Goal: Task Accomplishment & Management: Manage account settings

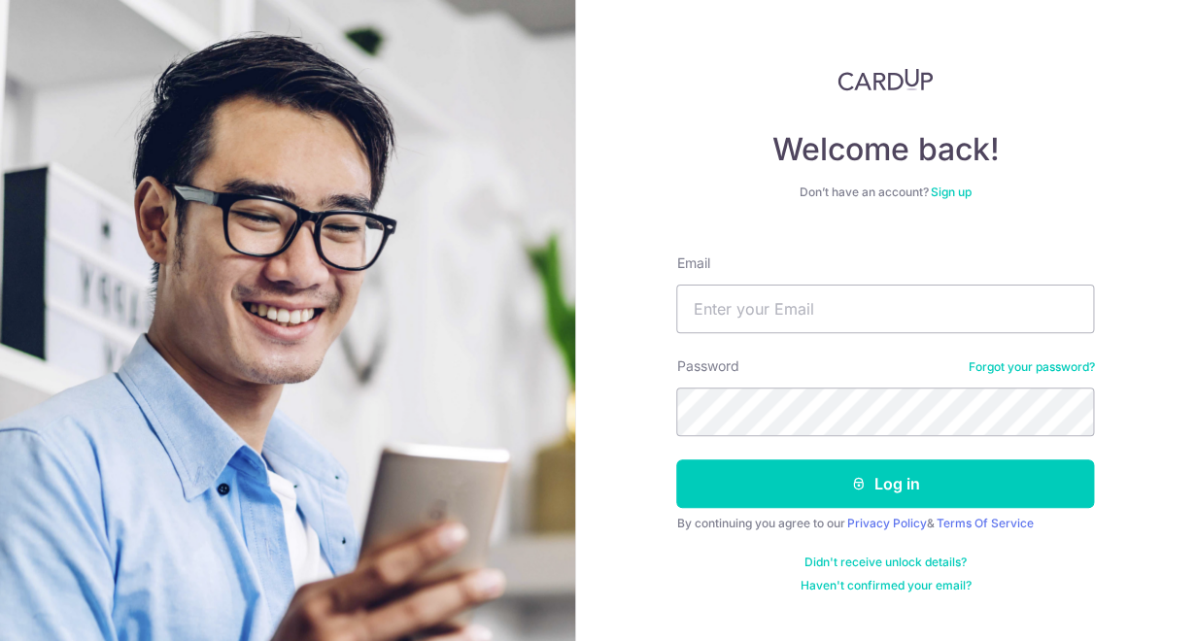
click at [827, 283] on div "Email" at bounding box center [885, 294] width 418 height 80
click at [810, 307] on input "Email" at bounding box center [885, 309] width 418 height 49
type input "[EMAIL_ADDRESS][DOMAIN_NAME]"
click at [676, 459] on button "Log in" at bounding box center [885, 483] width 418 height 49
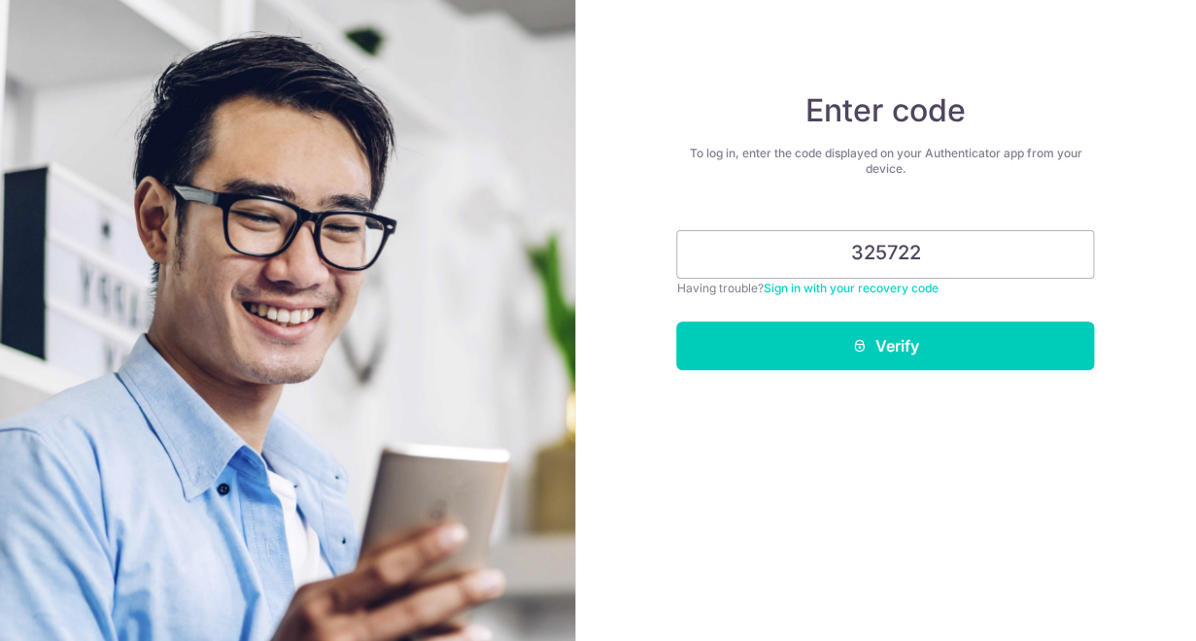
type input "325722"
click at [676, 322] on button "Verify" at bounding box center [885, 346] width 418 height 49
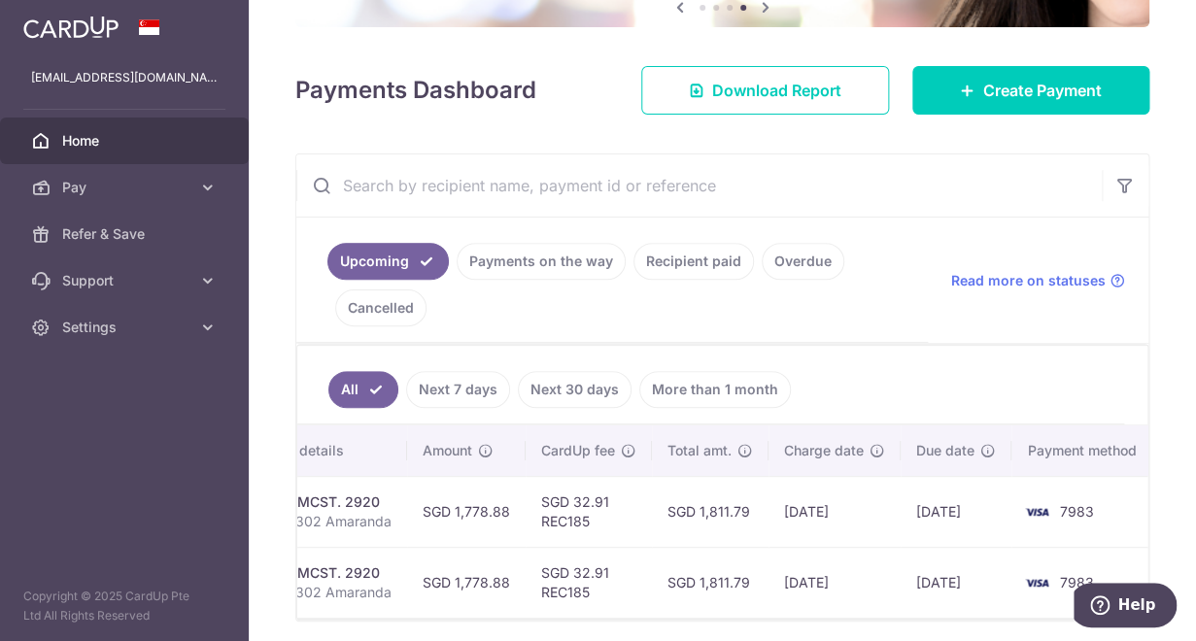
scroll to position [225, 0]
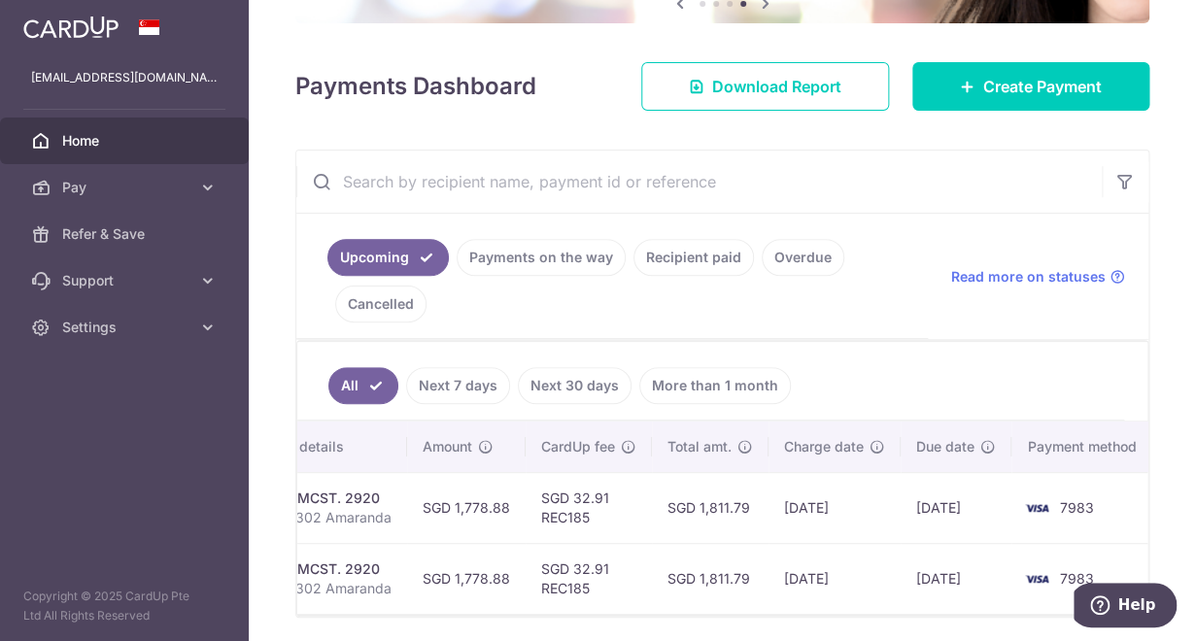
click at [681, 261] on link "Recipient paid" at bounding box center [693, 257] width 120 height 37
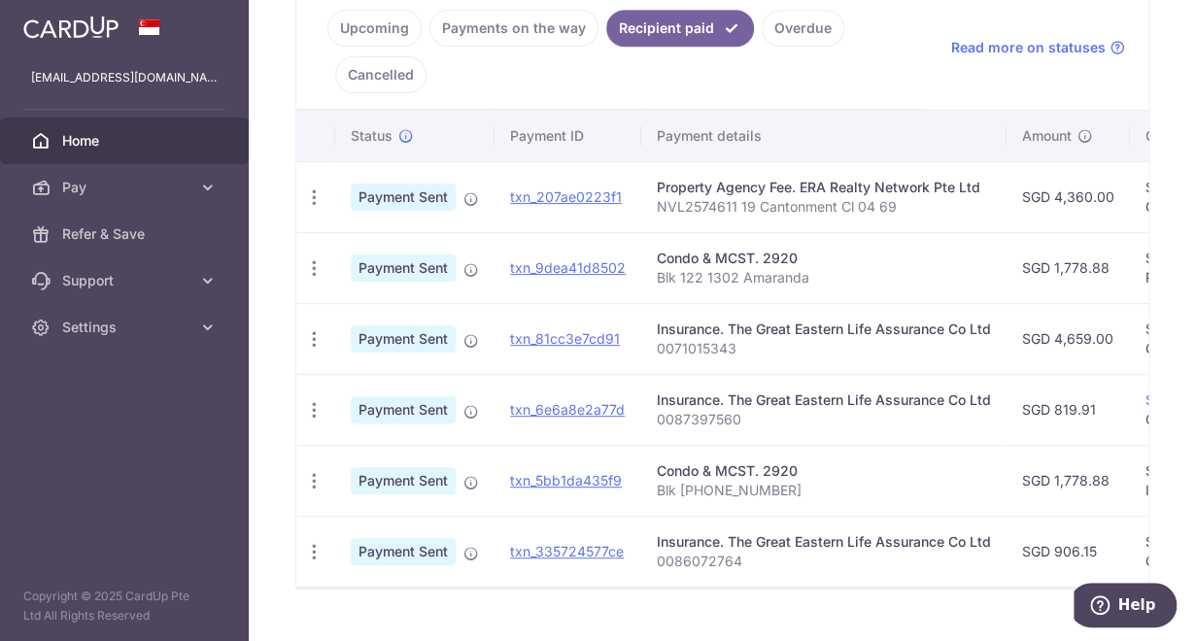
scroll to position [494, 0]
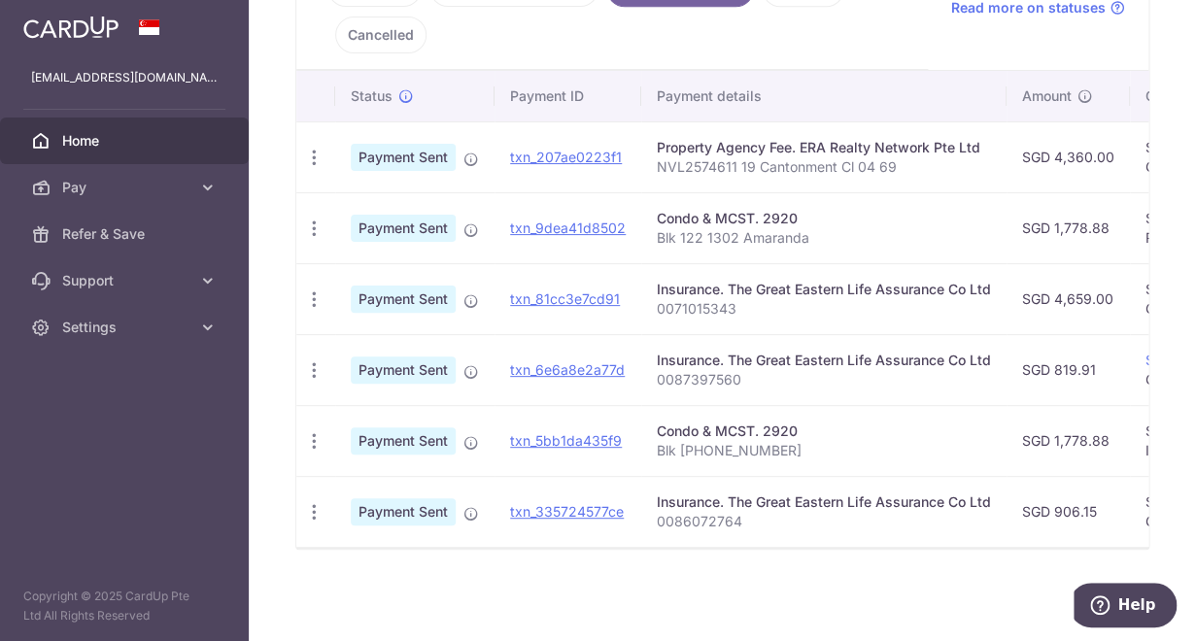
click at [679, 45] on ul "Upcoming Payments on the way Recipient paid Overdue Cancelled" at bounding box center [611, 7] width 631 height 125
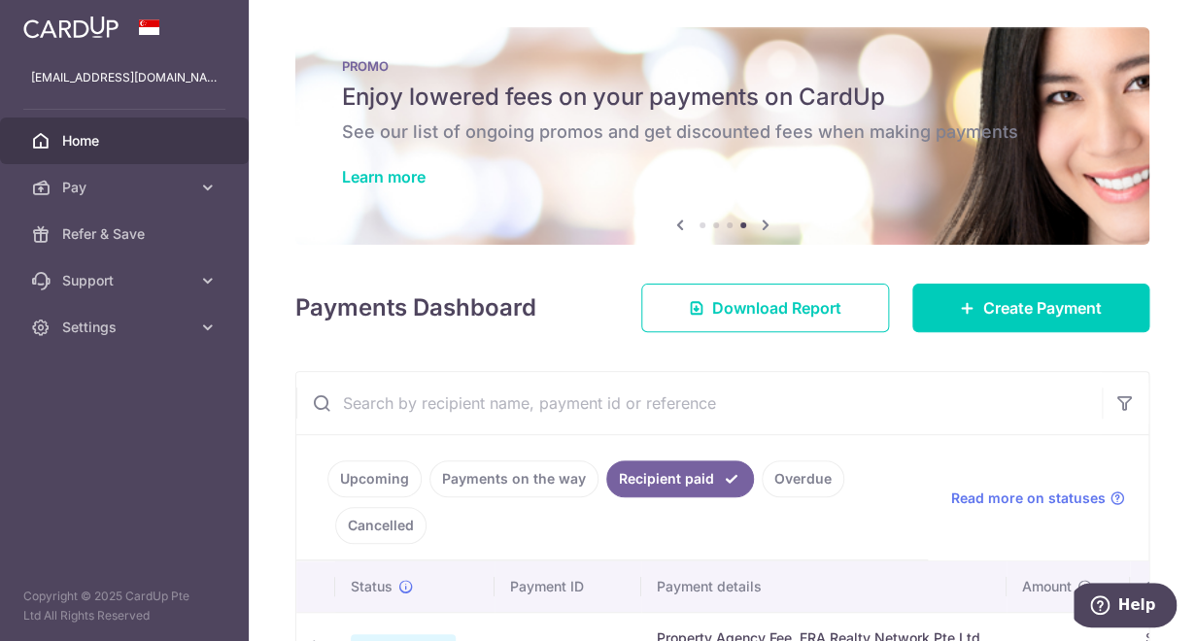
scroll to position [0, 0]
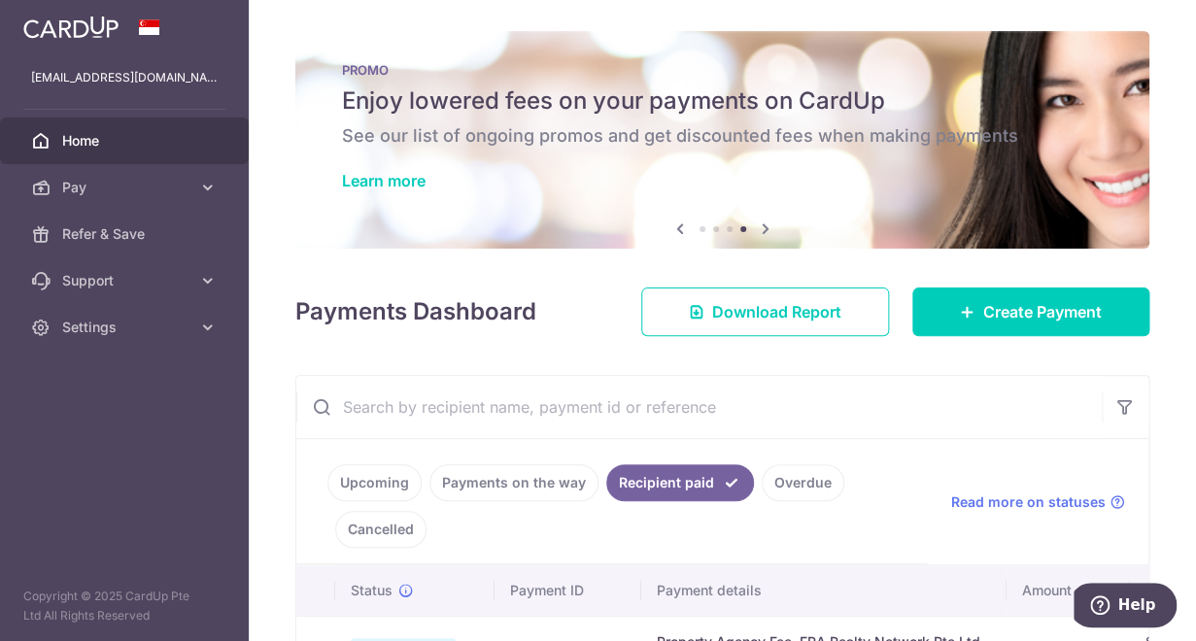
click at [519, 478] on link "Payments on the way" at bounding box center [513, 482] width 169 height 37
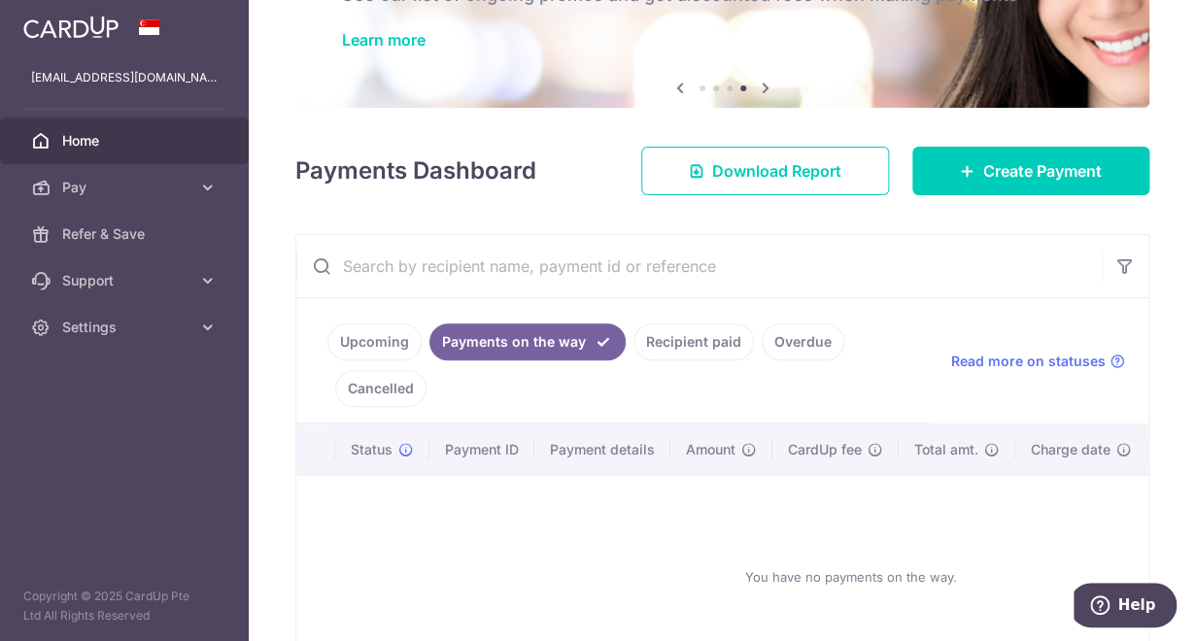
scroll to position [272, 0]
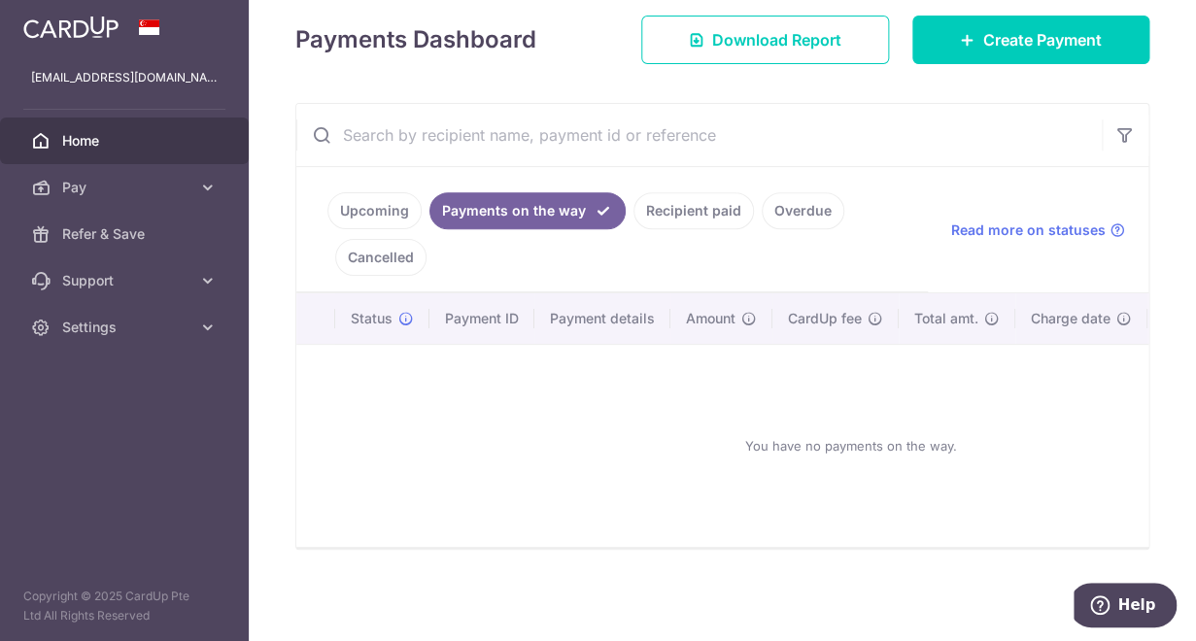
click at [391, 213] on link "Upcoming" at bounding box center [374, 210] width 94 height 37
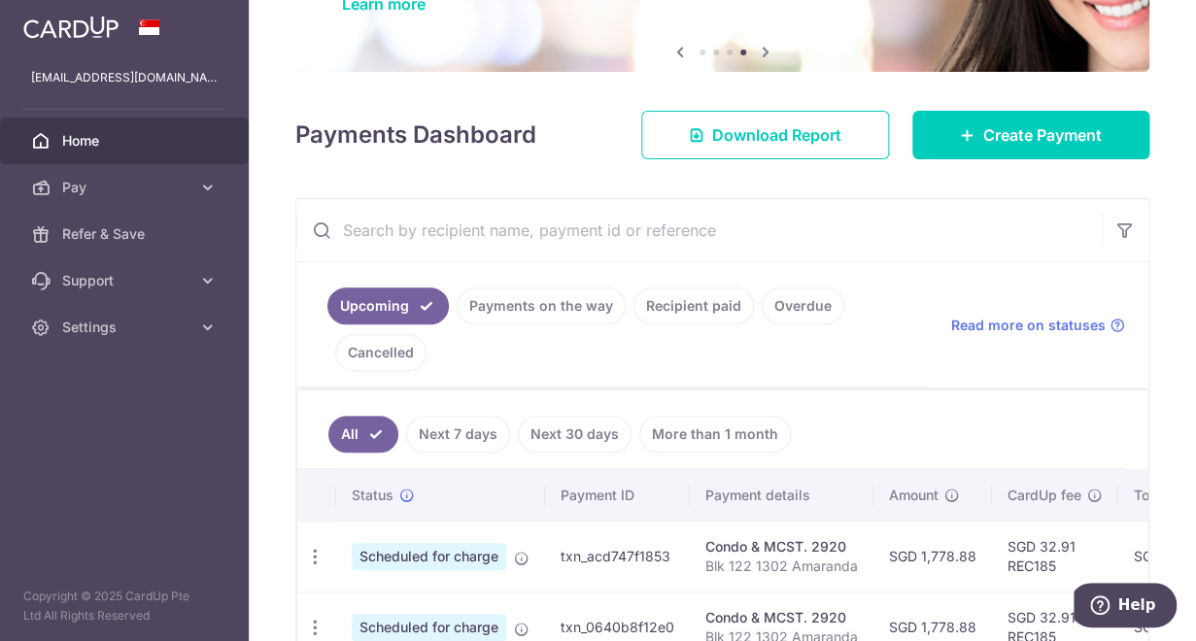
scroll to position [0, 0]
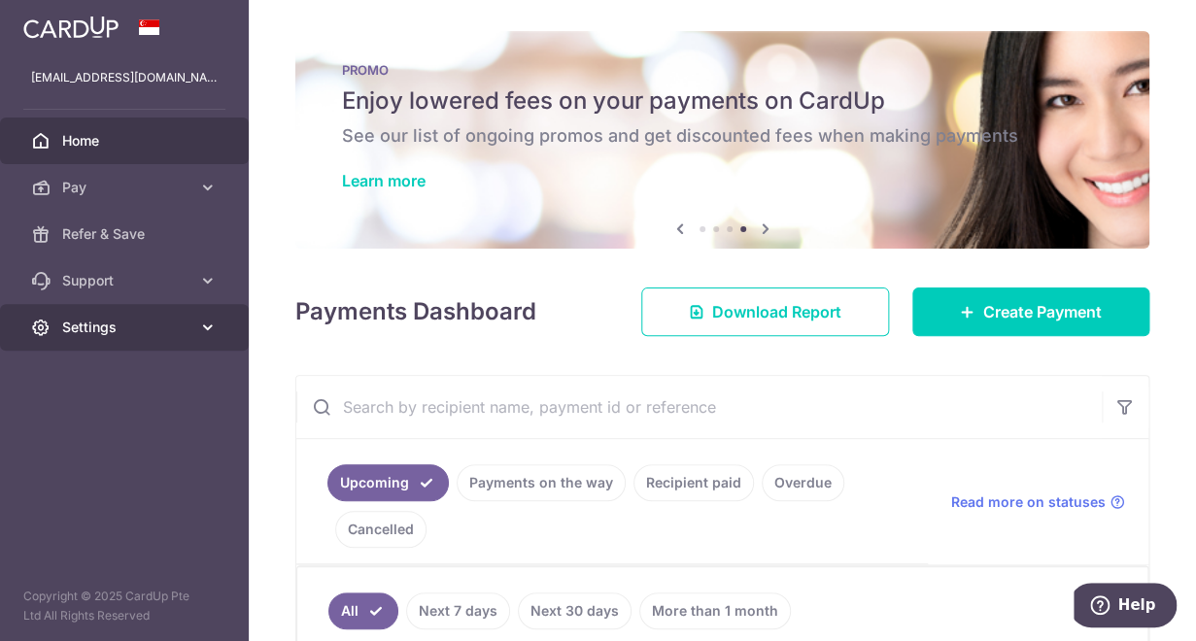
click at [62, 323] on link "Settings" at bounding box center [124, 327] width 249 height 47
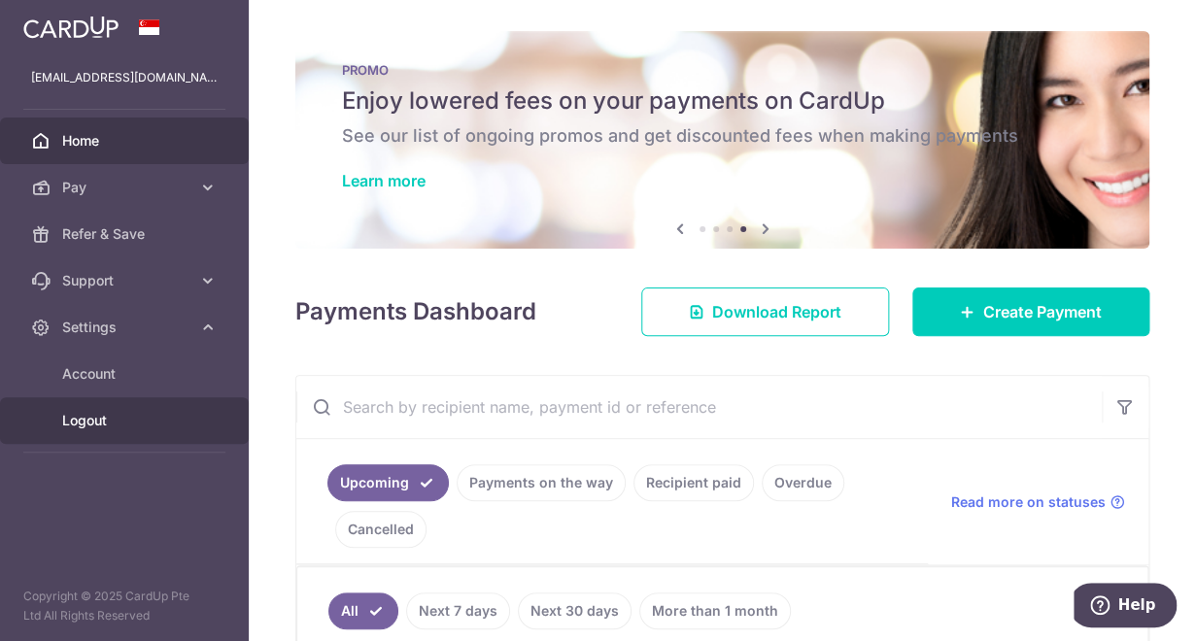
click at [95, 420] on span "Logout" at bounding box center [126, 420] width 128 height 19
